Goal: Task Accomplishment & Management: Manage account settings

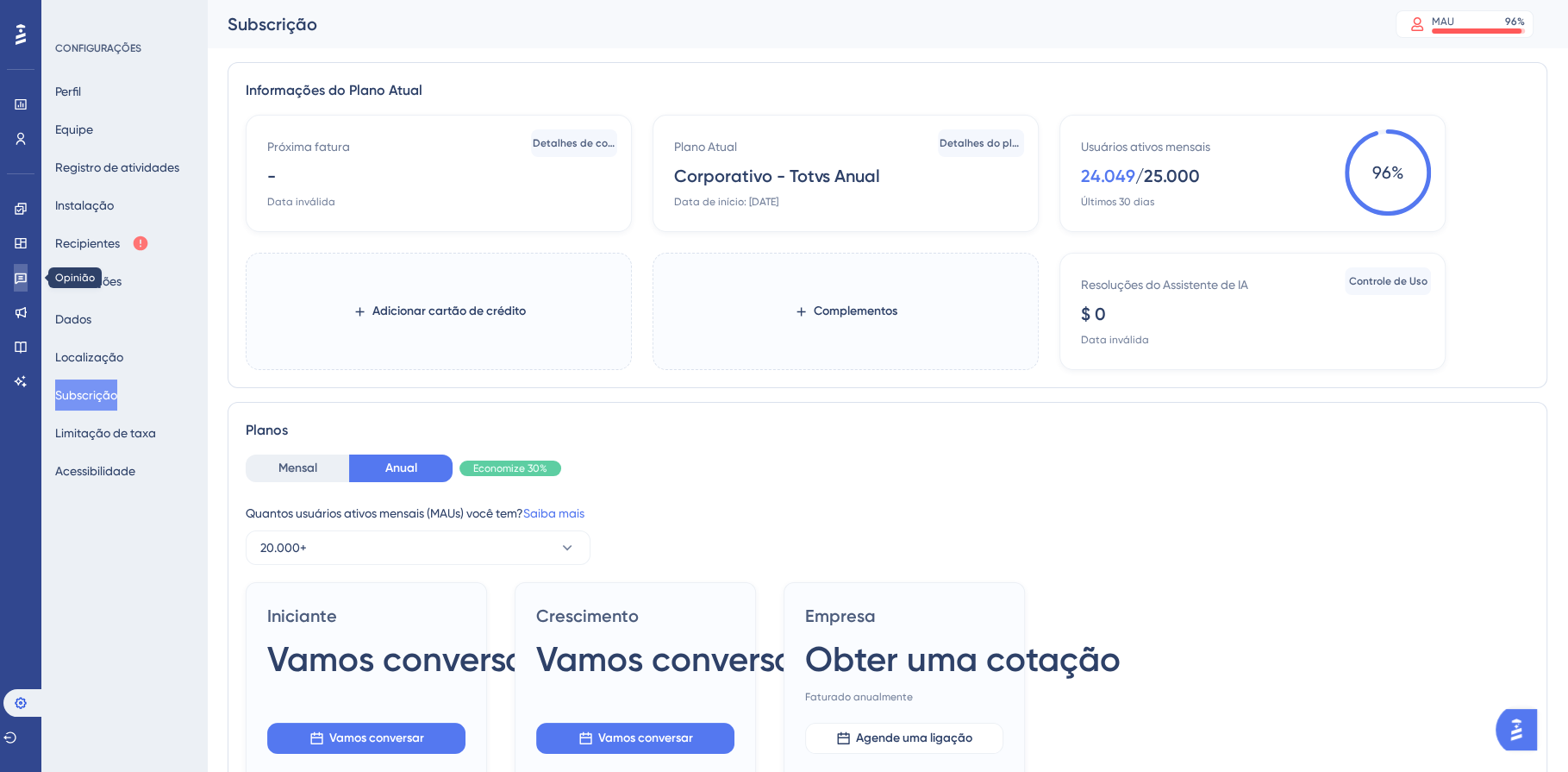
click at [22, 281] on icon at bounding box center [21, 278] width 14 height 14
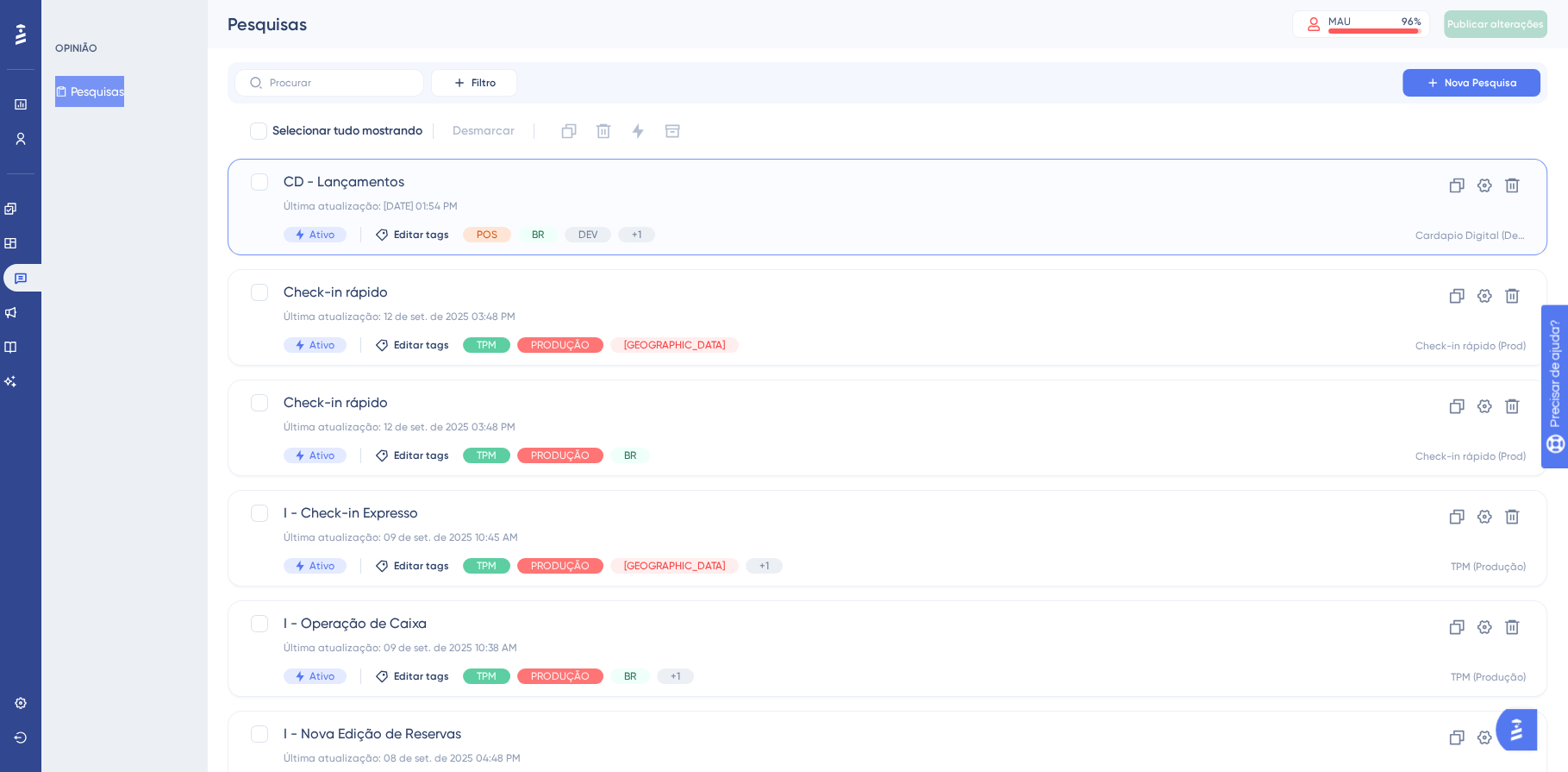
click at [907, 200] on div "Última atualização: [DATE] 01:54 PM" at bounding box center [818, 206] width 1070 height 14
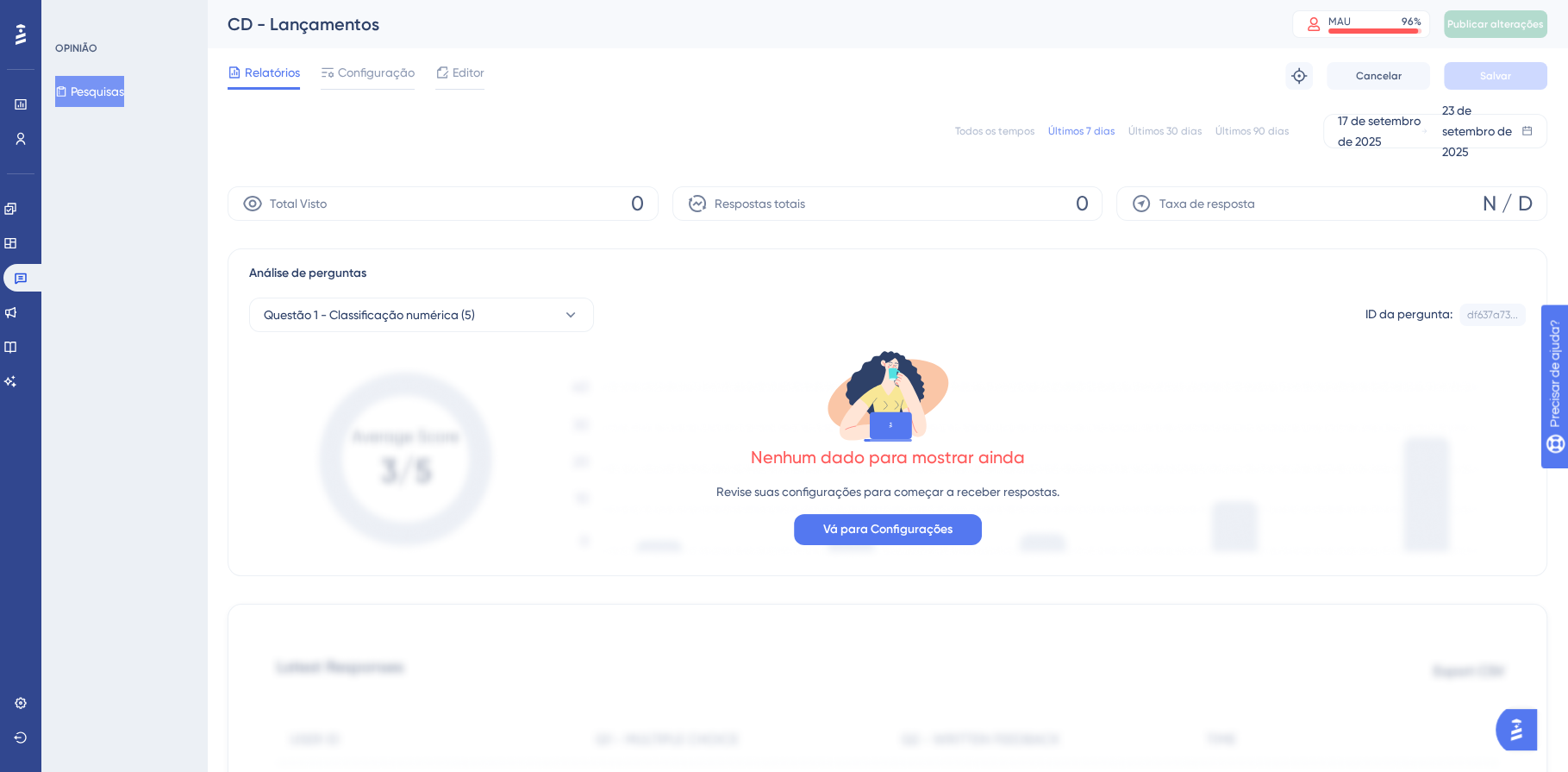
click at [984, 135] on font "Todos os tempos" at bounding box center [995, 131] width 79 height 12
click at [21, 279] on icon at bounding box center [21, 279] width 12 height 11
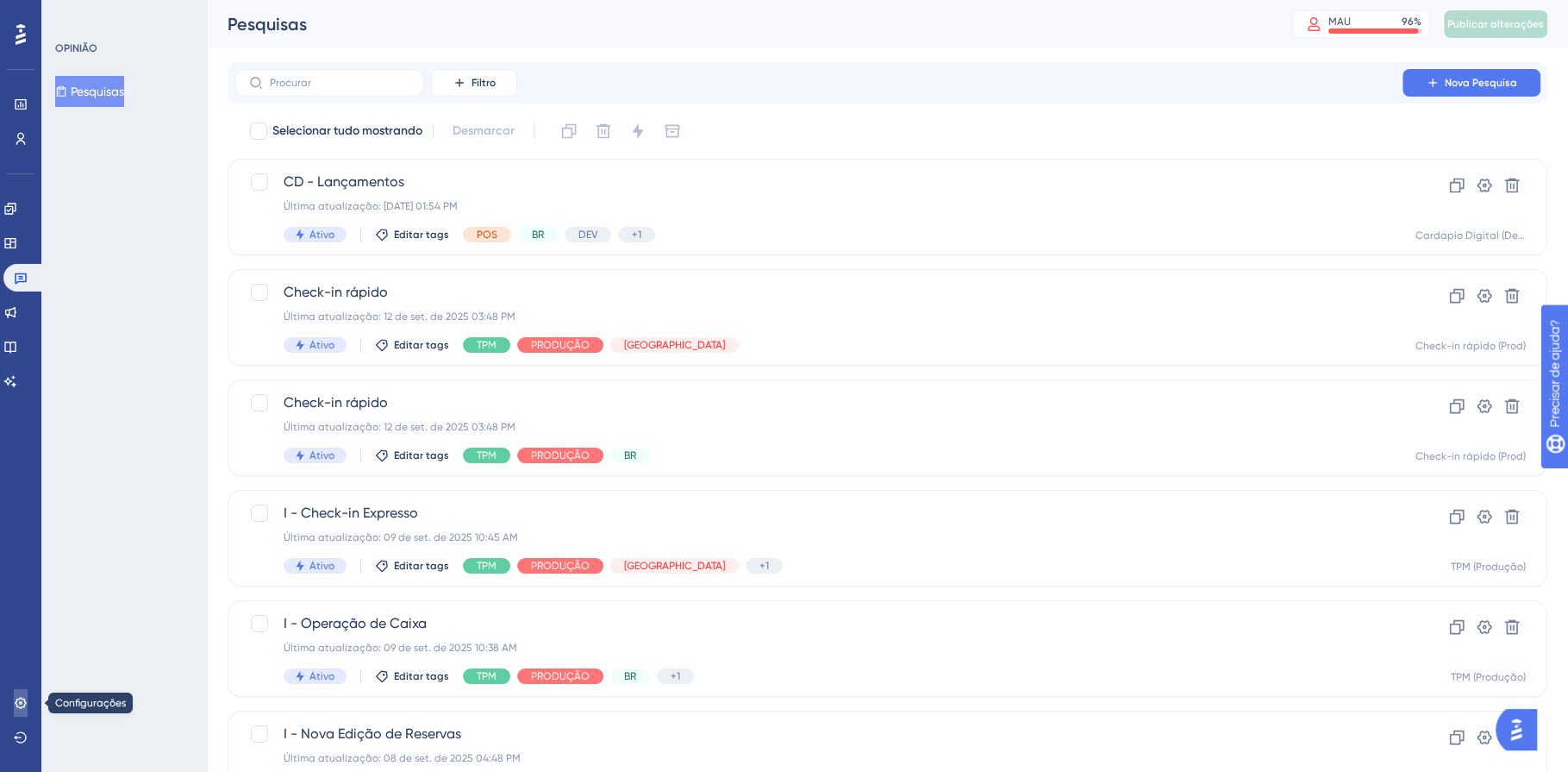
click at [19, 700] on icon at bounding box center [21, 702] width 14 height 14
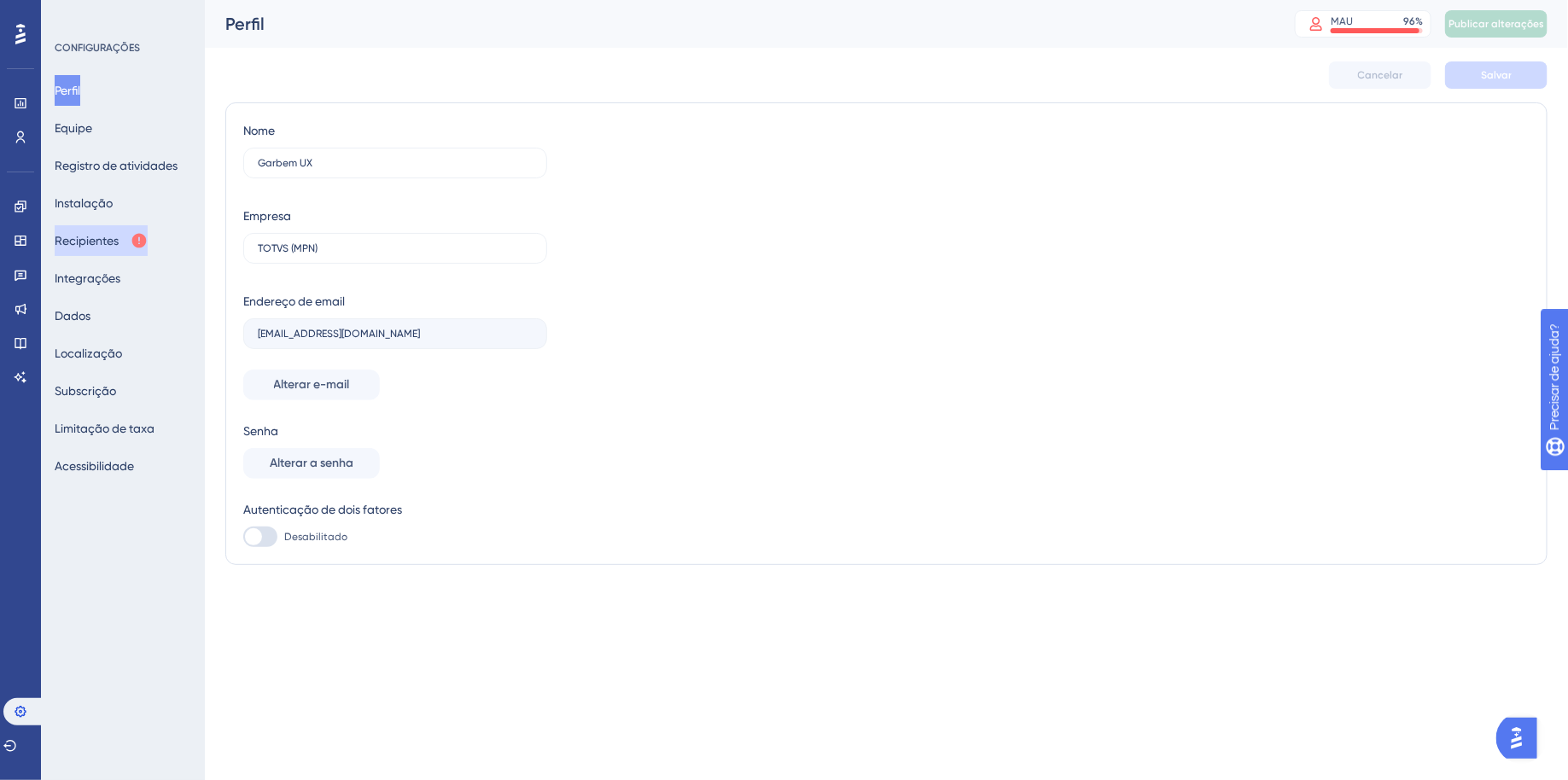
click at [82, 247] on font "Recipientes" at bounding box center [87, 240] width 64 height 14
